Goal: Share content: Share content

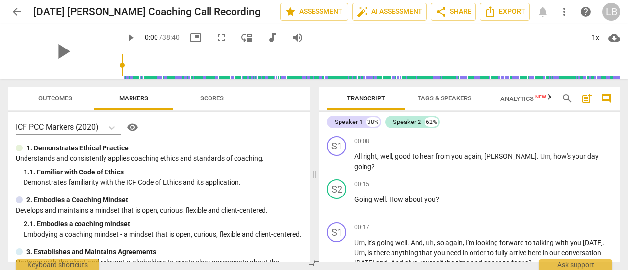
drag, startPoint x: 177, startPoint y: 228, endPoint x: 193, endPoint y: 209, distance: 25.1
click at [193, 209] on div "2. Embodies a Coaching Mindset Develops and maintains a mindset that is open, c…" at bounding box center [159, 217] width 286 height 44
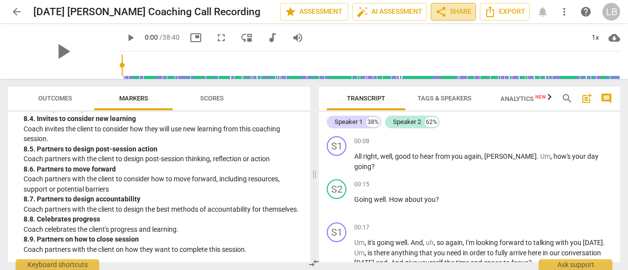
click at [457, 15] on span "share Share" at bounding box center [453, 12] width 36 height 12
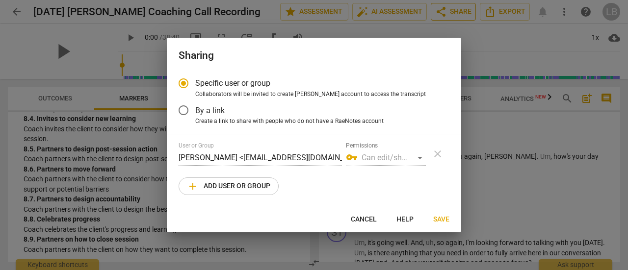
radio input "false"
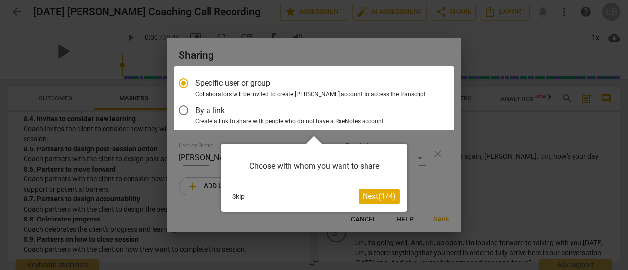
click at [371, 197] on span "Next ( 1 / 4 )" at bounding box center [379, 196] width 33 height 9
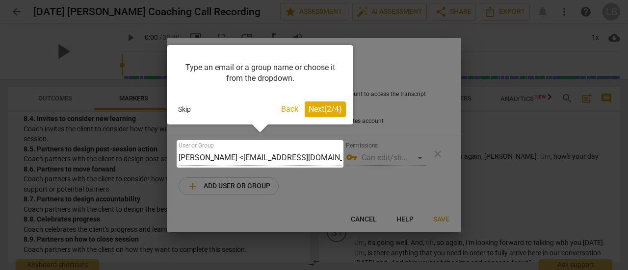
click at [290, 109] on button "Back" at bounding box center [289, 110] width 25 height 16
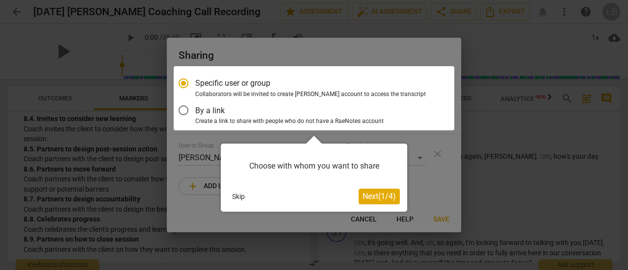
click at [184, 112] on div at bounding box center [314, 98] width 281 height 64
click at [243, 198] on button "Skip" at bounding box center [238, 196] width 21 height 15
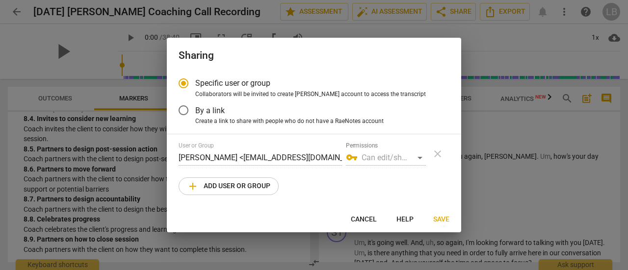
click at [420, 158] on div "vpn_key Can edit/share" at bounding box center [386, 158] width 80 height 16
click at [380, 156] on div "vpn_key Can edit/share" at bounding box center [386, 158] width 80 height 16
click at [184, 111] on input "By a link" at bounding box center [184, 111] width 24 height 24
radio input "false"
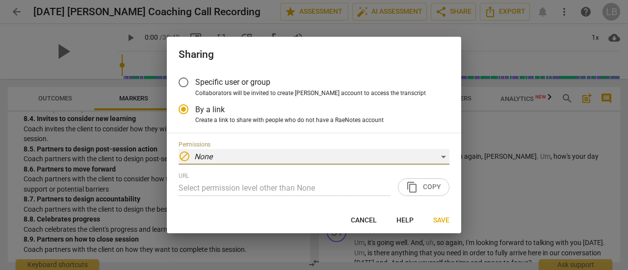
click at [442, 156] on div "block None" at bounding box center [314, 157] width 271 height 16
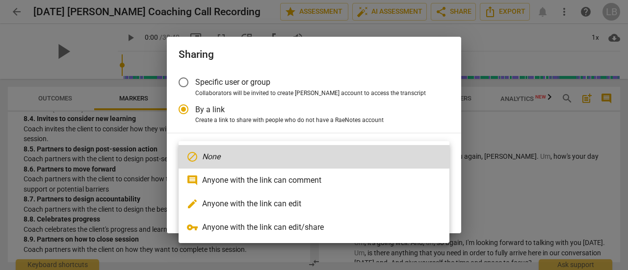
click at [439, 112] on div at bounding box center [314, 135] width 628 height 270
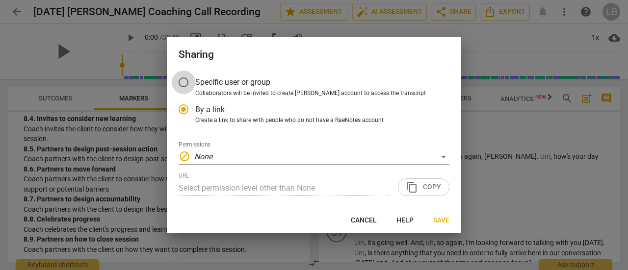
click at [184, 83] on input "Specific user or group" at bounding box center [184, 83] width 24 height 24
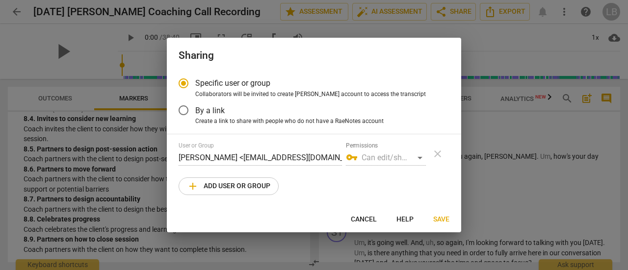
click at [531, 177] on div at bounding box center [314, 135] width 628 height 270
radio input "false"
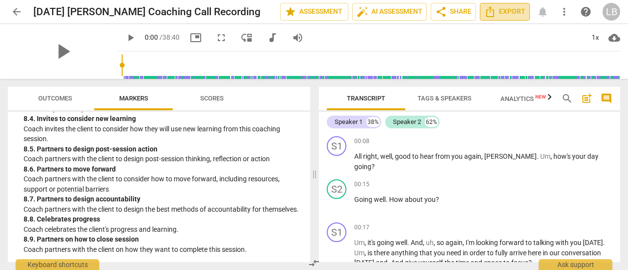
click at [509, 11] on span "Export" at bounding box center [504, 12] width 41 height 12
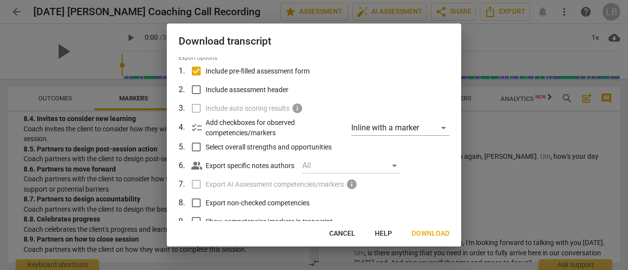
scroll to position [34, 0]
click at [196, 88] on input "Include assessment header" at bounding box center [196, 90] width 19 height 19
checkbox input "true"
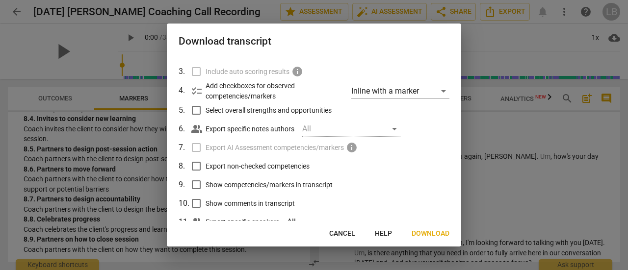
scroll to position [68, 0]
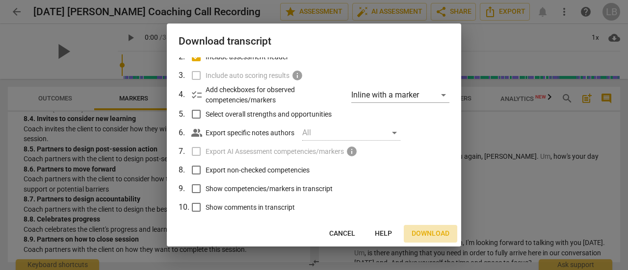
click at [436, 234] on span "Download" at bounding box center [431, 234] width 38 height 10
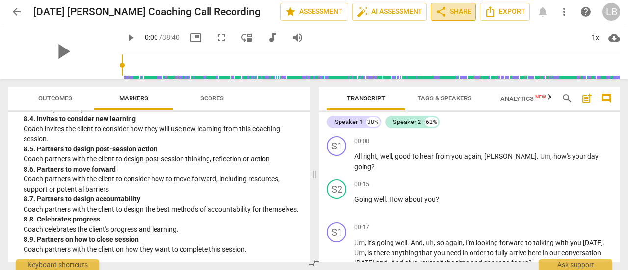
click at [457, 11] on span "share Share" at bounding box center [453, 12] width 36 height 12
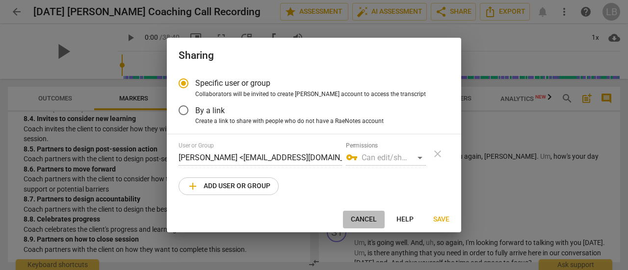
click at [366, 216] on span "Cancel" at bounding box center [364, 220] width 26 height 10
radio input "false"
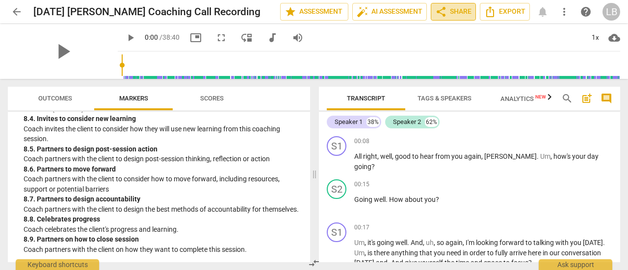
click at [461, 9] on span "share Share" at bounding box center [453, 12] width 36 height 12
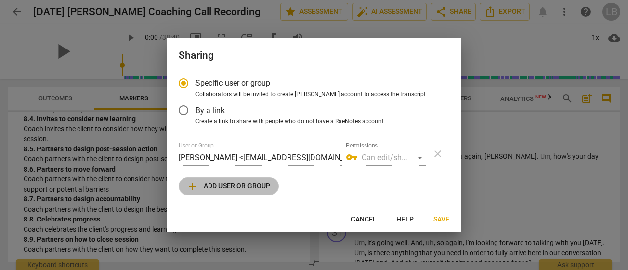
click at [247, 188] on span "add Add user or group" at bounding box center [228, 187] width 83 height 12
radio input "false"
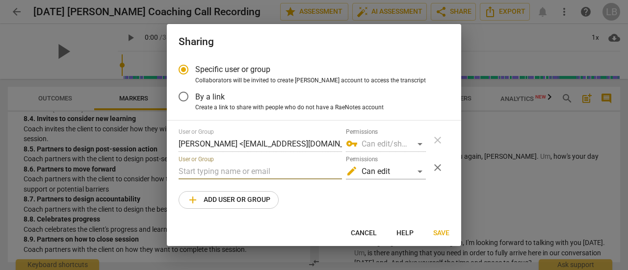
click at [229, 167] on input "text" at bounding box center [260, 172] width 163 height 16
paste input "[EMAIL_ADDRESS][DOMAIN_NAME]"
type input "[EMAIL_ADDRESS][DOMAIN_NAME]"
click at [326, 199] on div "User or Group [PERSON_NAME] <[EMAIL_ADDRESS][DOMAIN_NAME]> Permissions vpn_key …" at bounding box center [314, 169] width 271 height 80
click at [444, 231] on span "Save" at bounding box center [441, 234] width 16 height 10
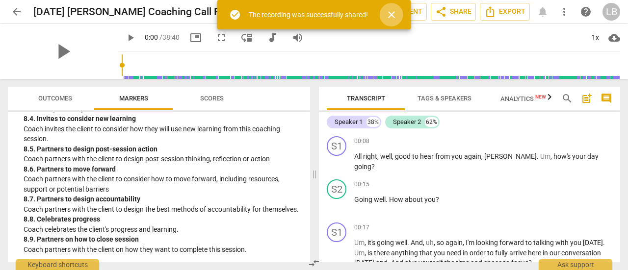
click at [392, 11] on span "close" at bounding box center [392, 15] width 12 height 12
